Goal: Communication & Community: Answer question/provide support

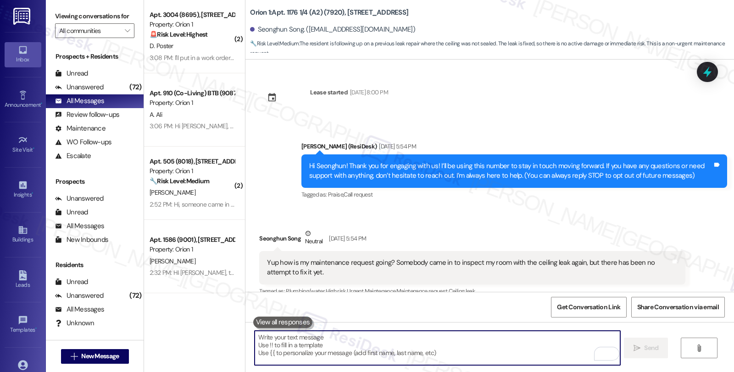
scroll to position [1315, 0]
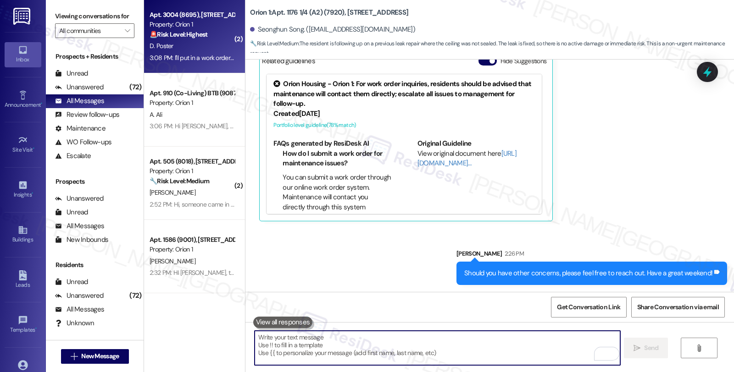
click at [187, 25] on div "Property: Orion 1" at bounding box center [191, 25] width 85 height 10
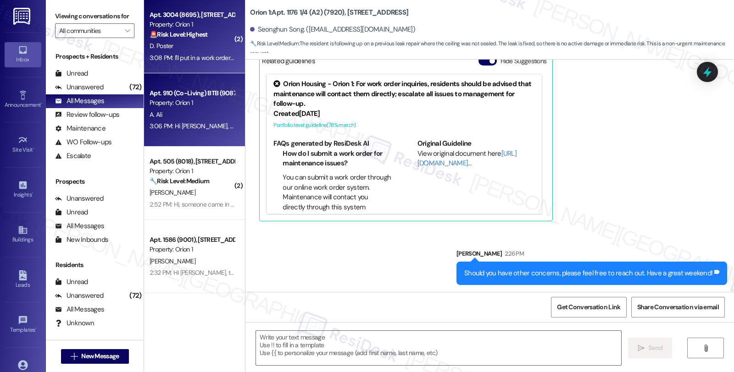
type textarea "Fetching suggested responses. Please feel free to read through the conversation…"
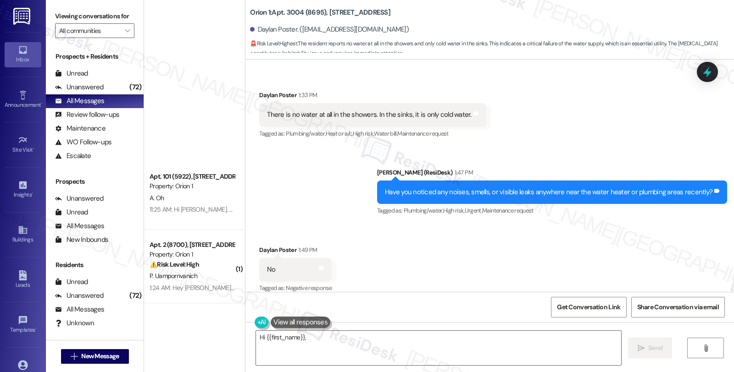
scroll to position [2598, 0]
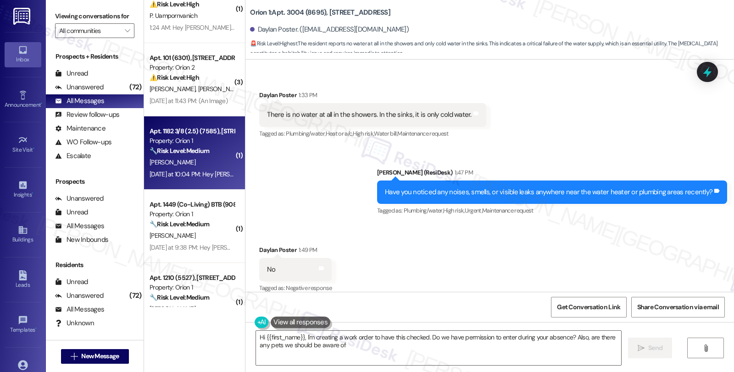
type textarea "Hi {{first_name}}, I'm creating a work order to have this checked. Do we have p…"
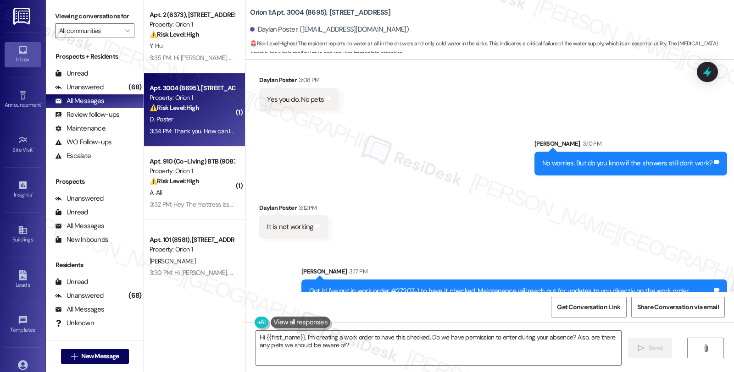
scroll to position [1069, 0]
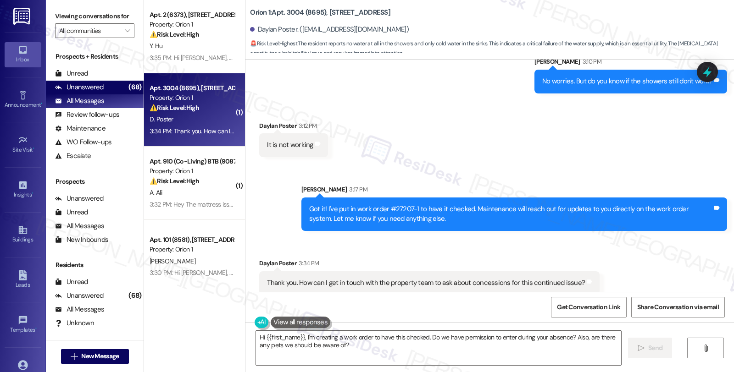
click at [104, 94] on div "Unanswered (68)" at bounding box center [95, 88] width 98 height 14
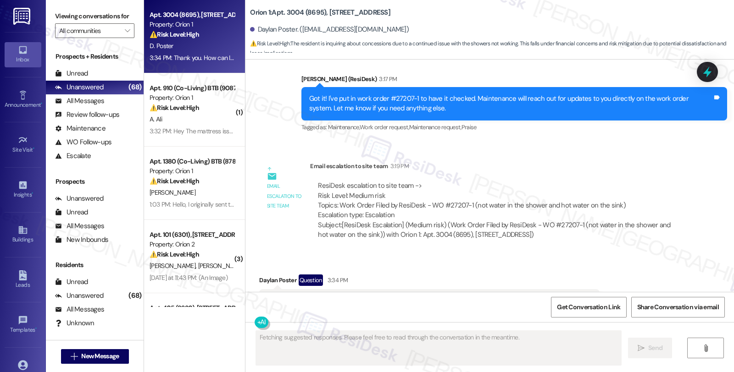
scroll to position [1203, 0]
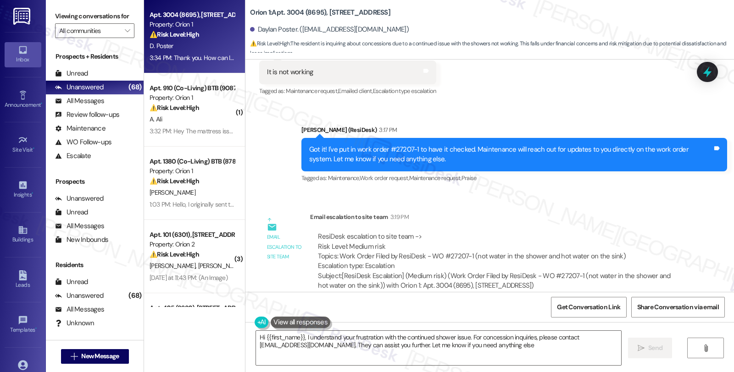
type textarea "Hi {{first_name}}, I understand your frustration with the continued shower issu…"
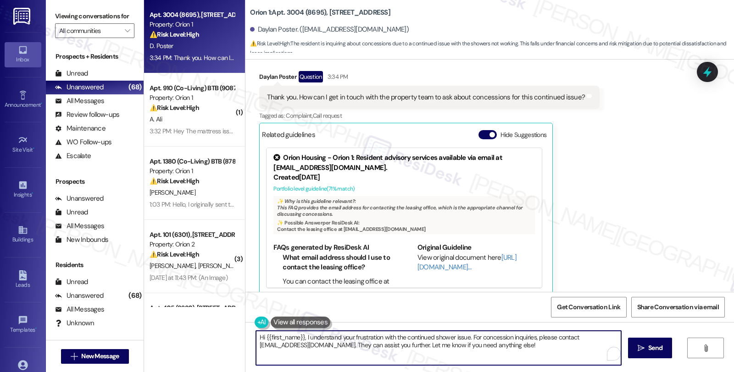
drag, startPoint x: 524, startPoint y: 346, endPoint x: 217, endPoint y: 334, distance: 307.5
click at [217, 334] on div "Apt. 3004 (8695), [STREET_ADDRESS] Property: Orion 1 ⚠️ Risk Level: High The re…" at bounding box center [439, 186] width 590 height 372
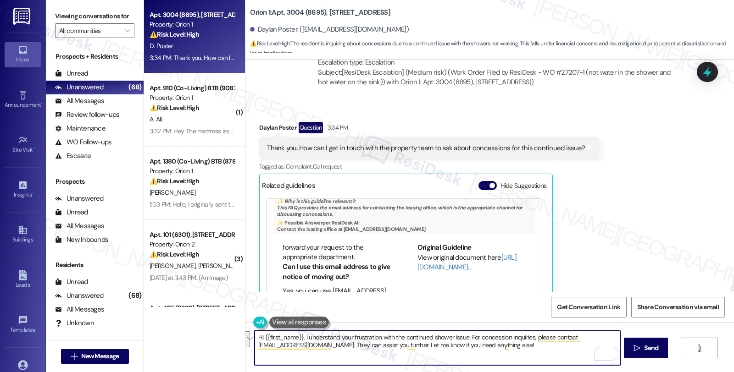
scroll to position [644, 0]
click at [426, 257] on link "[URL][DOMAIN_NAME]…" at bounding box center [466, 262] width 99 height 19
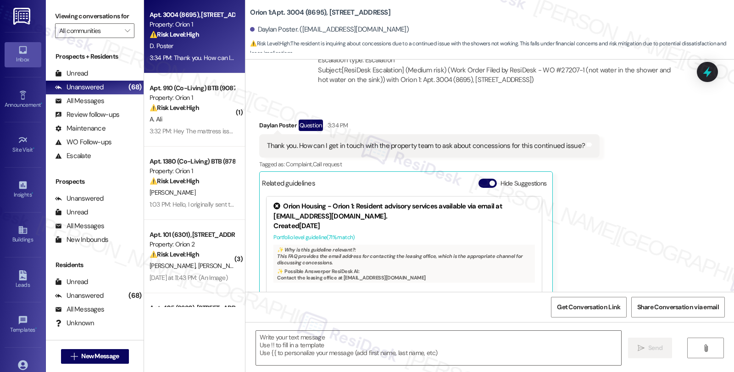
scroll to position [1457, 0]
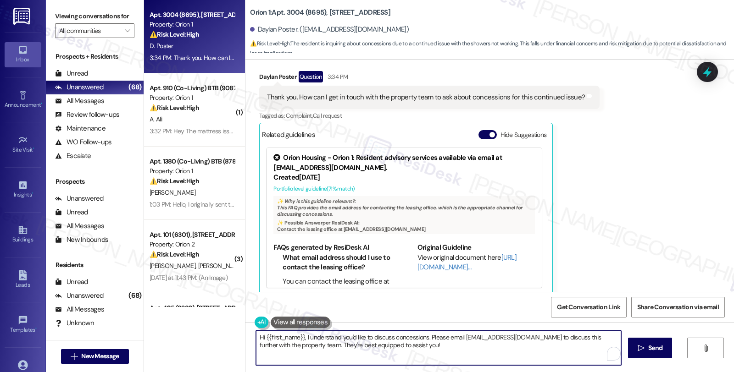
drag, startPoint x: 299, startPoint y: 338, endPoint x: 235, endPoint y: 340, distance: 64.2
click at [235, 340] on div "Apt. 3004 (8695), [STREET_ADDRESS] Property: Orion 1 ⚠️ Risk Level: High The re…" at bounding box center [439, 186] width 590 height 372
click at [377, 337] on textarea "I understand you'd like to discuss concessions. Please email [EMAIL_ADDRESS][DO…" at bounding box center [436, 348] width 365 height 34
type textarea "I understand you'd like to discuss concessions. You can email [EMAIL_ADDRESS][D…"
